Goal: Transaction & Acquisition: Subscribe to service/newsletter

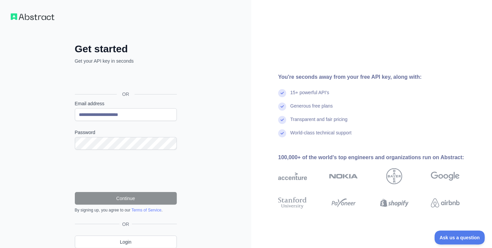
click at [287, 150] on div "You're seconds away from your free API key, along with: 15+ powerful API's Gene…" at bounding box center [371, 137] width 241 height 129
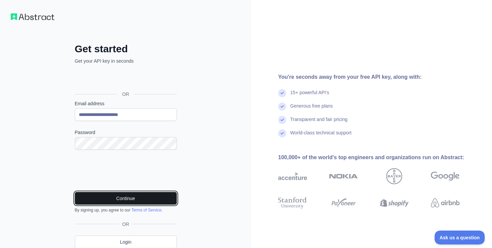
click at [114, 196] on button "Continue" at bounding box center [126, 198] width 102 height 13
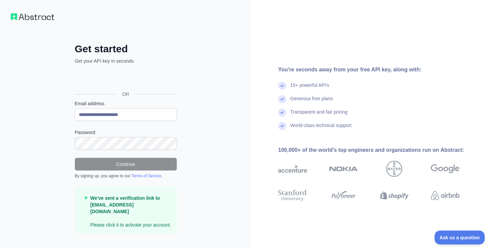
click at [109, 217] on p "We've sent a verification link to [EMAIL_ADDRESS][DOMAIN_NAME] Please click it …" at bounding box center [130, 212] width 81 height 34
click at [87, 198] on icon at bounding box center [86, 198] width 3 height 3
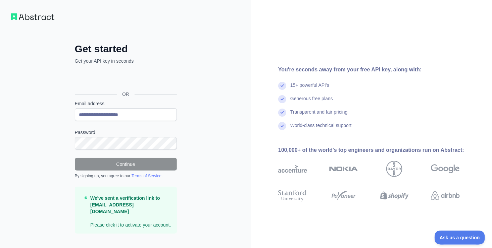
click at [87, 198] on icon at bounding box center [86, 198] width 3 height 3
click at [87, 197] on icon at bounding box center [86, 198] width 4 height 7
click at [109, 220] on p "We've sent a verification link to [EMAIL_ADDRESS][DOMAIN_NAME] Please click it …" at bounding box center [130, 212] width 81 height 34
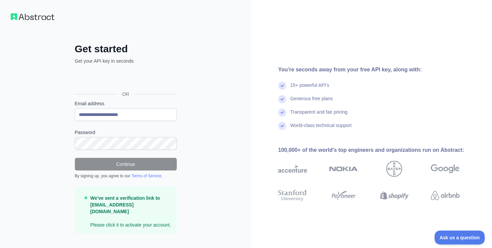
click at [93, 199] on strong "We've sent a verification link to [EMAIL_ADDRESS][DOMAIN_NAME]" at bounding box center [125, 205] width 70 height 19
click at [115, 171] on div "Continue By signing up, you agree to our Terms of Service ." at bounding box center [126, 168] width 102 height 21
